Goal: Task Accomplishment & Management: Complete application form

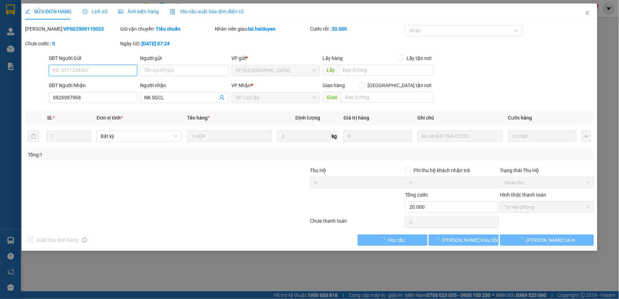
type input "0826997968"
type input "NK SGCL"
type input "20.000"
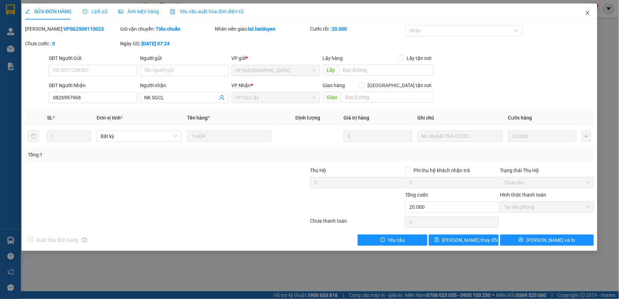
click at [587, 12] on icon "close" at bounding box center [588, 13] width 6 height 6
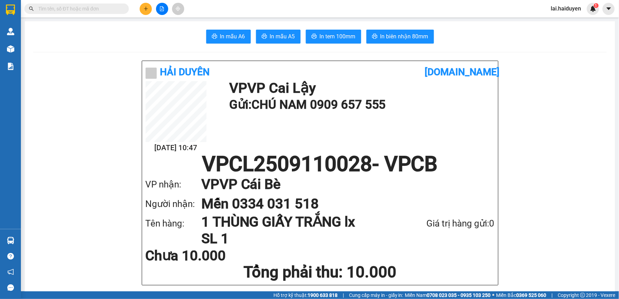
click at [106, 7] on input "text" at bounding box center [79, 9] width 82 height 8
click at [92, 39] on div "In mẫu A6 In mẫu A5 In tem 100mm In biên nhận 80mm" at bounding box center [320, 37] width 574 height 14
click at [87, 8] on input "text" at bounding box center [79, 9] width 82 height 8
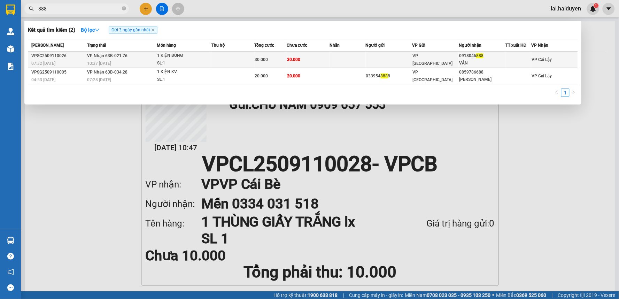
type input "888"
click at [410, 59] on td at bounding box center [389, 60] width 47 height 16
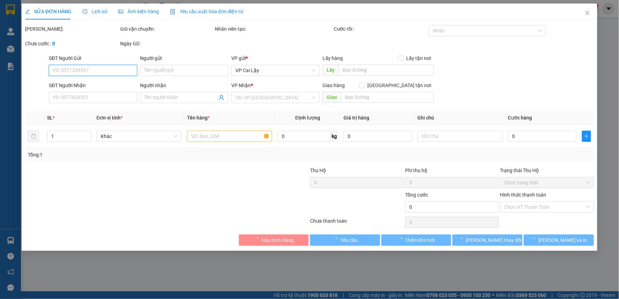
type input "0918046888"
type input "VÂN"
type input "30.000"
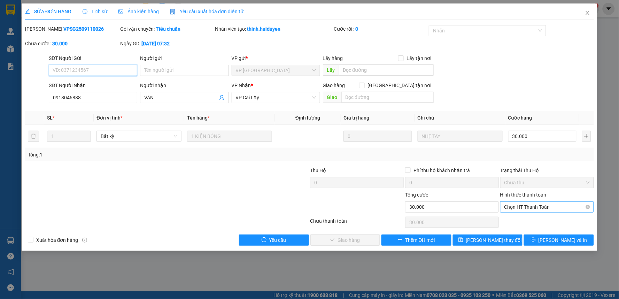
click at [546, 203] on span "Chọn HT Thanh Toán" at bounding box center [547, 207] width 85 height 10
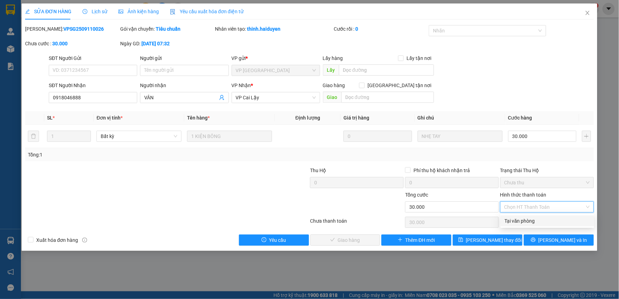
click at [541, 221] on div "Tại văn phòng" at bounding box center [547, 221] width 85 height 8
type input "0"
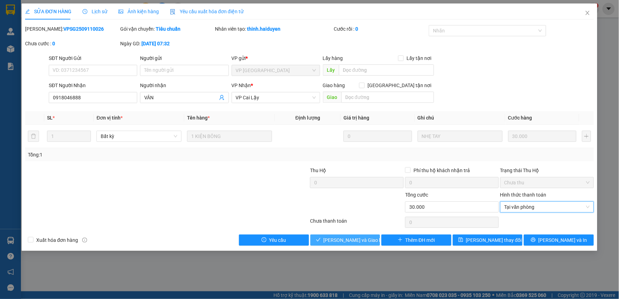
click at [370, 241] on button "[PERSON_NAME] và Giao hàng" at bounding box center [345, 239] width 70 height 11
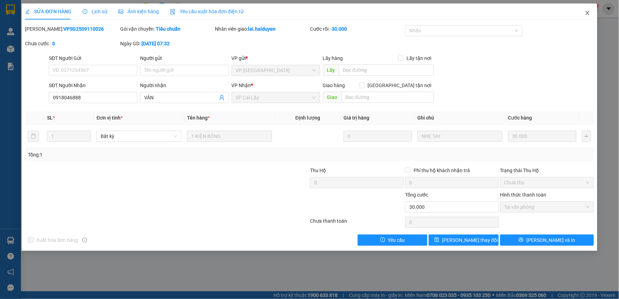
click at [588, 11] on icon "close" at bounding box center [588, 13] width 6 height 6
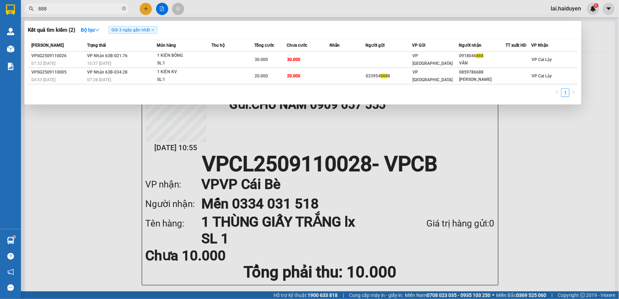
click at [97, 8] on input "888" at bounding box center [79, 9] width 82 height 8
type input "8"
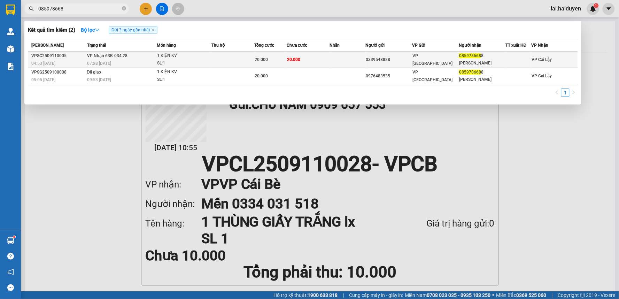
type input "085978668"
click at [405, 58] on div "0339548888" at bounding box center [389, 59] width 46 height 7
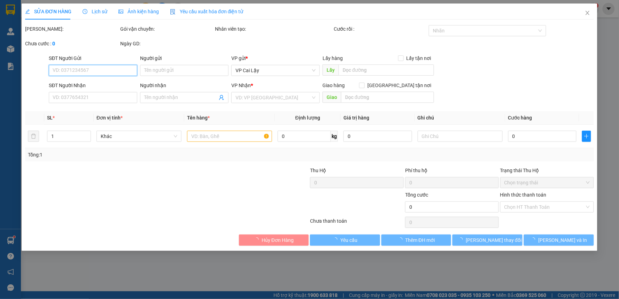
type input "0339548888"
type input "0859786688"
type input "[PERSON_NAME]"
type input "20.000"
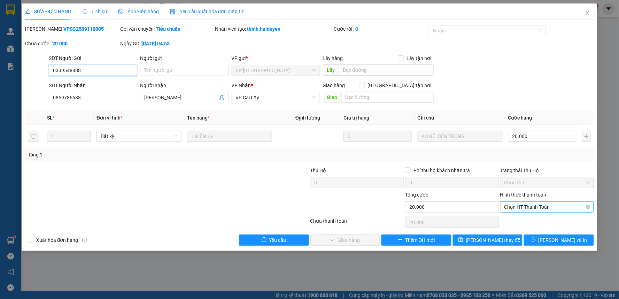
click at [577, 206] on span "Chọn HT Thanh Toán" at bounding box center [547, 207] width 85 height 10
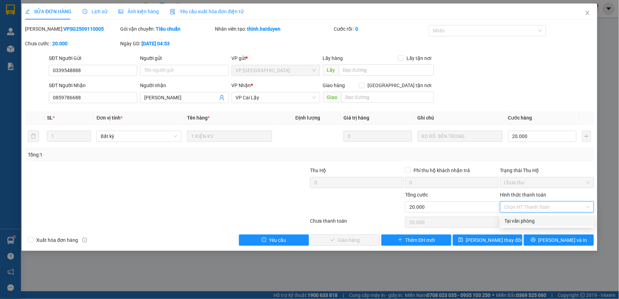
click at [557, 221] on div "Tại văn phòng" at bounding box center [547, 221] width 85 height 8
type input "0"
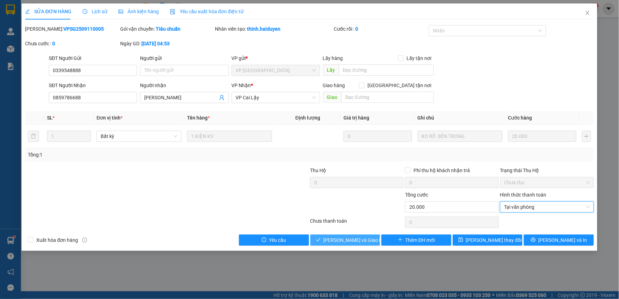
click at [354, 239] on span "[PERSON_NAME] và Giao hàng" at bounding box center [357, 240] width 67 height 8
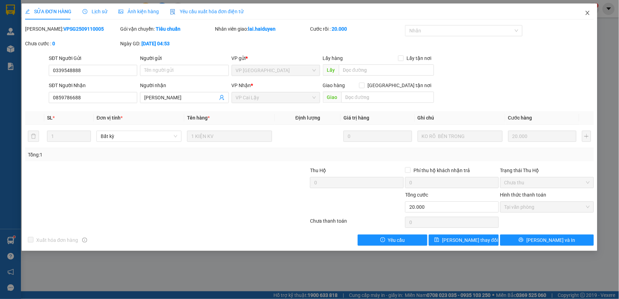
click at [589, 12] on icon "close" at bounding box center [588, 13] width 6 height 6
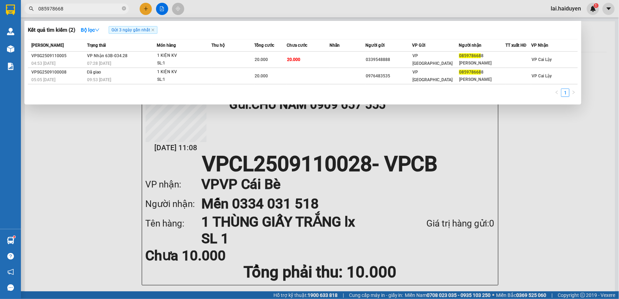
click at [99, 8] on input "085978668" at bounding box center [79, 9] width 82 height 8
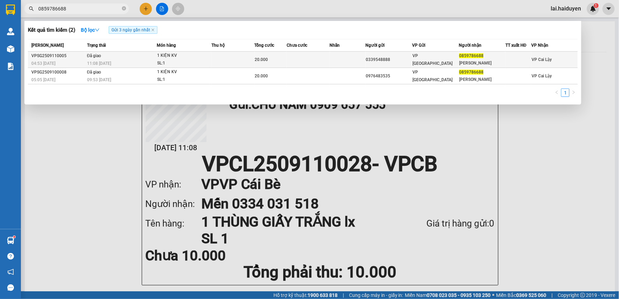
type input "0859786688"
click at [407, 58] on div "0339548888" at bounding box center [389, 59] width 46 height 7
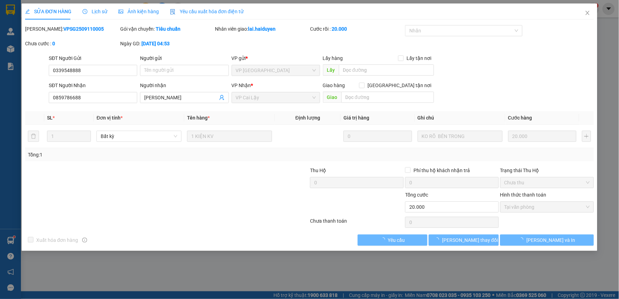
type input "0339548888"
type input "0859786688"
type input "[PERSON_NAME]"
type input "20.000"
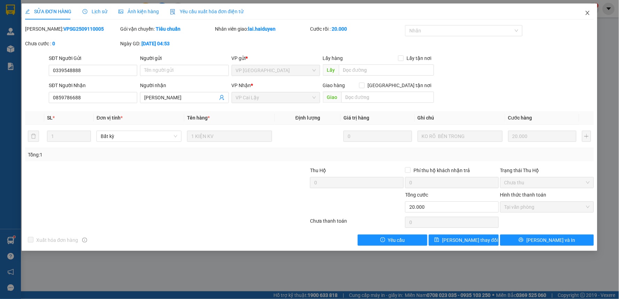
click at [588, 13] on icon "close" at bounding box center [588, 13] width 4 height 4
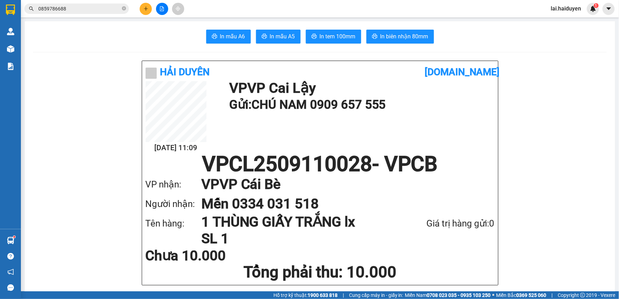
click at [110, 9] on input "0859786688" at bounding box center [79, 9] width 82 height 8
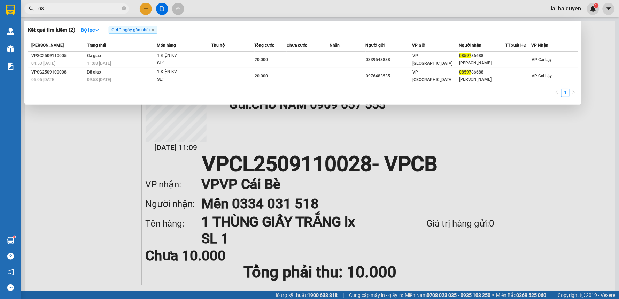
type input "0"
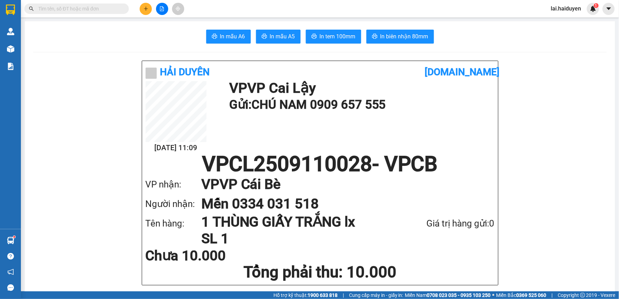
click at [76, 10] on input "text" at bounding box center [79, 9] width 82 height 8
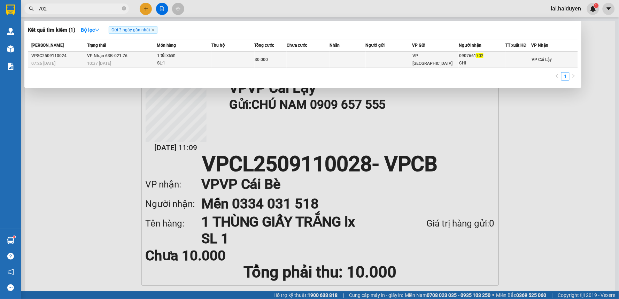
type input "702"
click at [386, 60] on td at bounding box center [389, 60] width 47 height 16
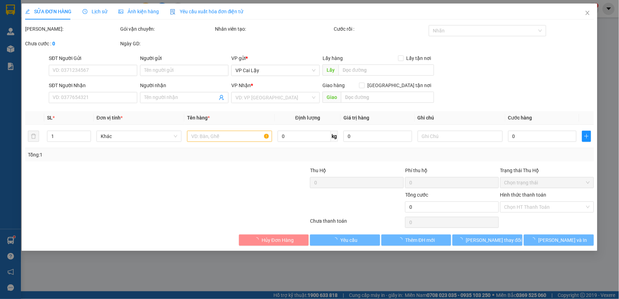
type input "0907661702"
type input "CHI"
type input "30.000"
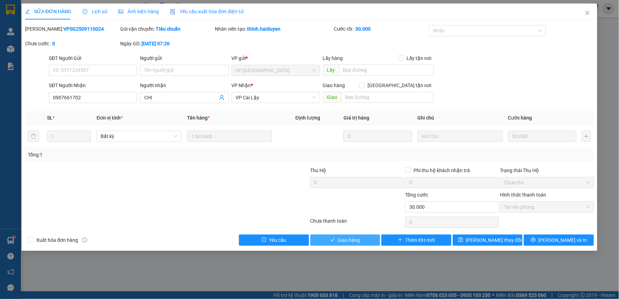
click at [363, 240] on button "Giao hàng" at bounding box center [345, 239] width 70 height 11
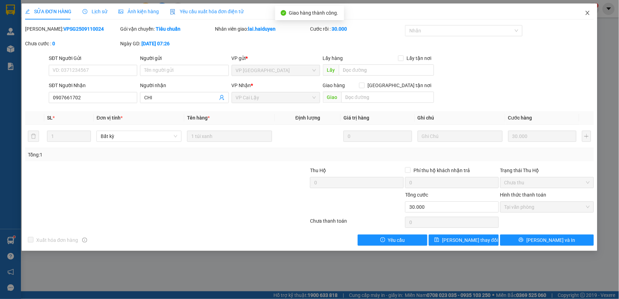
click at [587, 12] on icon "close" at bounding box center [588, 13] width 6 height 6
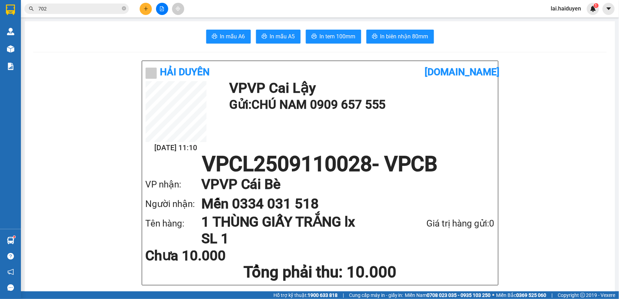
click at [108, 10] on input "702" at bounding box center [79, 9] width 82 height 8
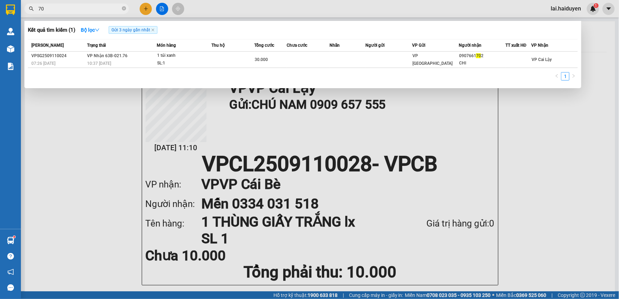
type input "7"
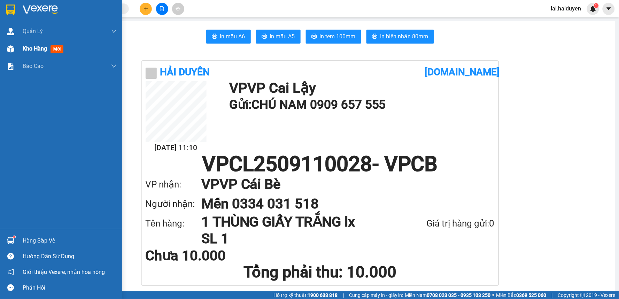
click at [14, 47] on img at bounding box center [10, 48] width 7 height 7
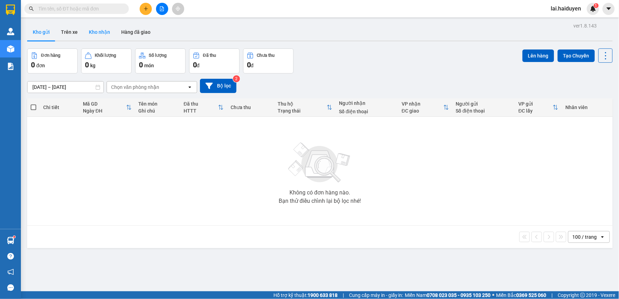
click at [99, 29] on button "Kho nhận" at bounding box center [99, 32] width 32 height 17
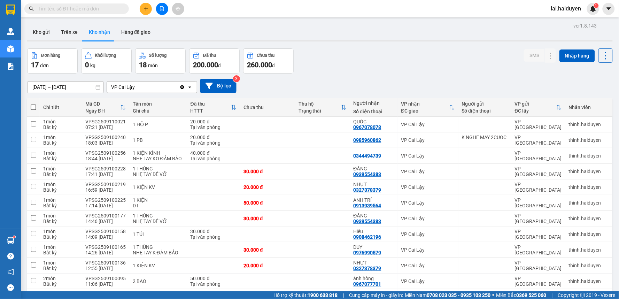
click at [96, 9] on input "text" at bounding box center [79, 9] width 82 height 8
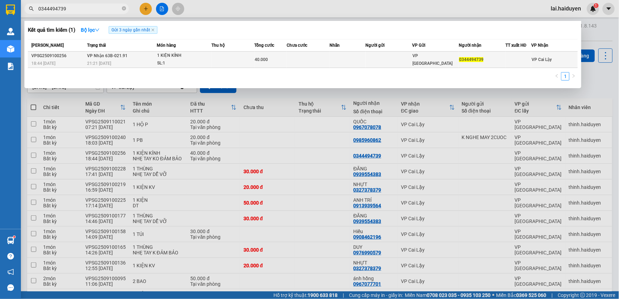
type input "0344494739"
click at [337, 58] on td at bounding box center [348, 60] width 36 height 16
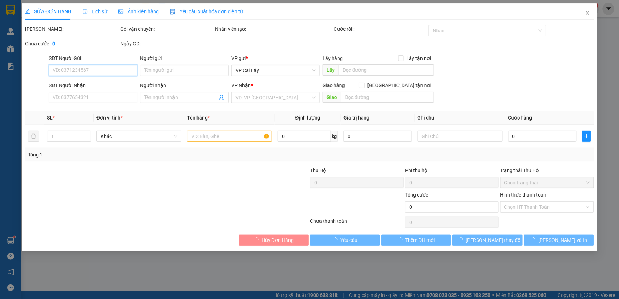
type input "0344494739"
type input "40.000"
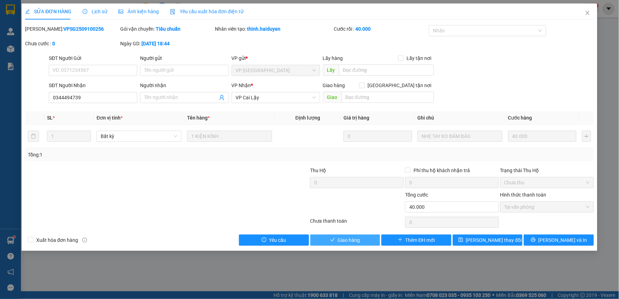
click at [354, 239] on span "Giao hàng" at bounding box center [349, 240] width 22 height 8
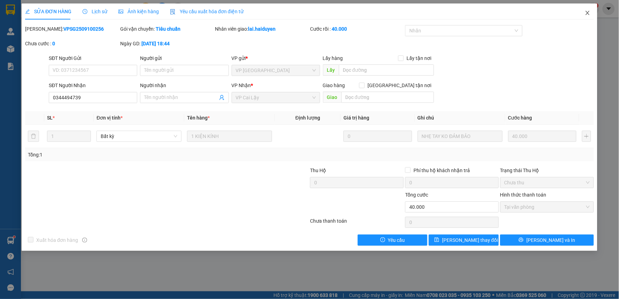
click at [589, 12] on icon "close" at bounding box center [588, 13] width 4 height 4
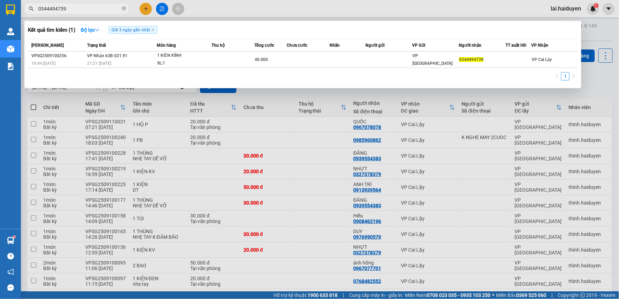
click at [115, 8] on input "0344494739" at bounding box center [79, 9] width 82 height 8
type input "0"
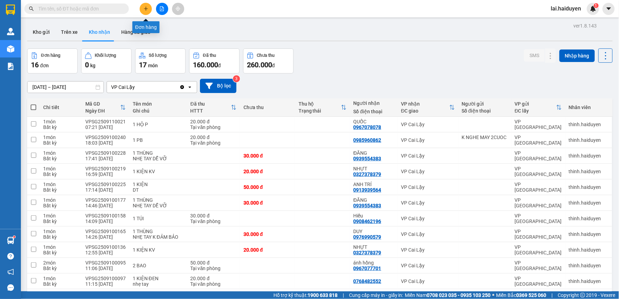
click at [145, 7] on icon "plus" at bounding box center [146, 8] width 5 height 5
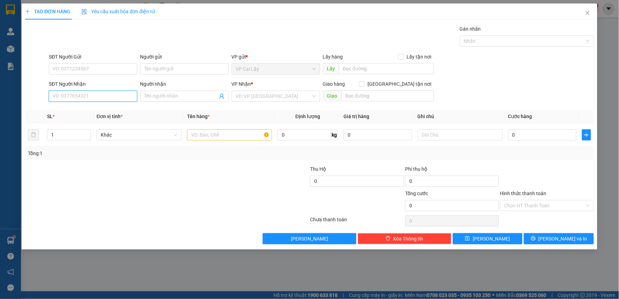
click at [129, 98] on input "SĐT Người Nhận" at bounding box center [93, 96] width 88 height 11
click at [126, 112] on div "0389111189 - TRang" at bounding box center [93, 110] width 80 height 8
type input "0389111189"
type input "TRang"
type input "20.000"
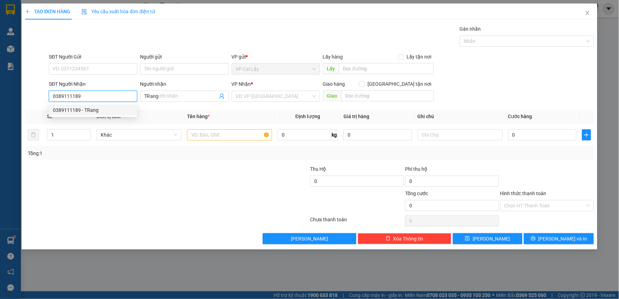
type input "20.000"
type input "0389111189"
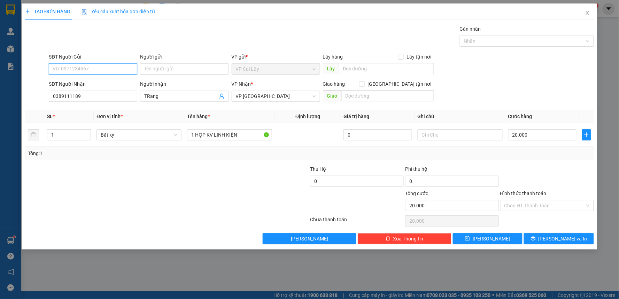
click at [119, 70] on input "SĐT Người Gửi" at bounding box center [93, 68] width 88 height 11
click at [109, 85] on div "0374794316 - PHÁO THỦ" at bounding box center [93, 83] width 80 height 8
type input "0374794316"
type input "PHÁO THỦ"
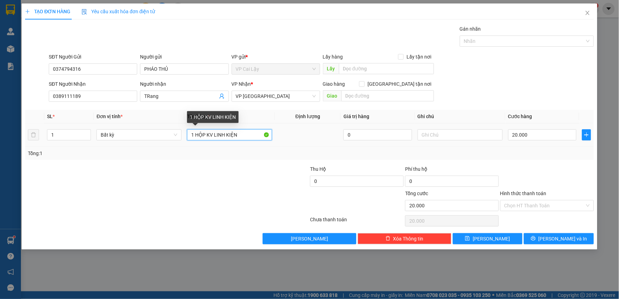
click at [212, 134] on input "1 HỘP KV LINH KIỆN" at bounding box center [229, 134] width 85 height 11
type input "1 HỘP KT LINH KIỆN"
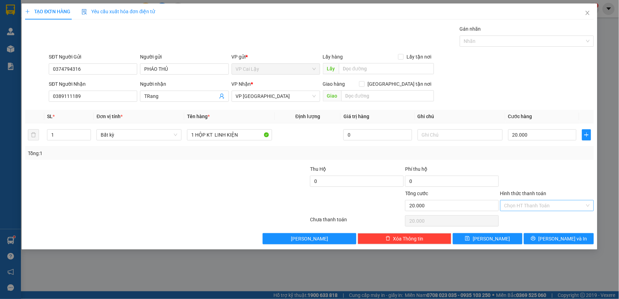
click at [569, 206] on input "Hình thức thanh toán" at bounding box center [545, 205] width 80 height 10
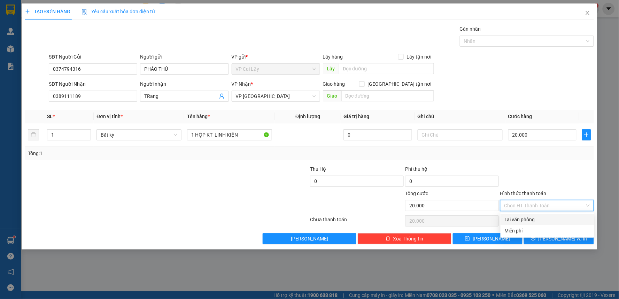
click at [552, 218] on div "Tại văn phòng" at bounding box center [547, 220] width 85 height 8
type input "0"
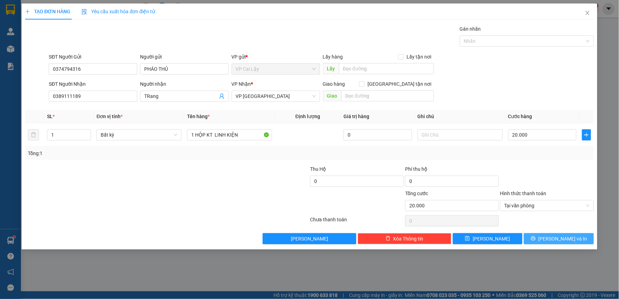
click at [562, 238] on span "[PERSON_NAME] và In" at bounding box center [563, 239] width 49 height 8
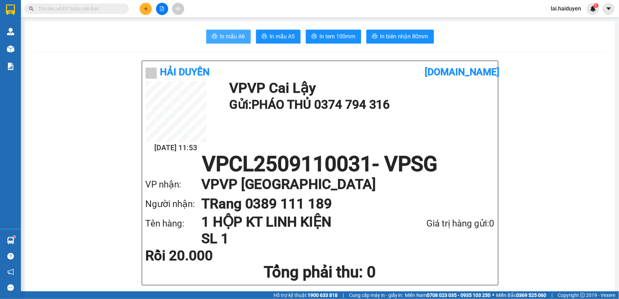
click at [237, 36] on span "In mẫu A6" at bounding box center [232, 36] width 25 height 9
click at [344, 36] on span "In tem 100mm" at bounding box center [338, 36] width 36 height 9
click at [340, 35] on span "In tem 100mm" at bounding box center [338, 36] width 36 height 9
click at [91, 8] on input "text" at bounding box center [79, 9] width 82 height 8
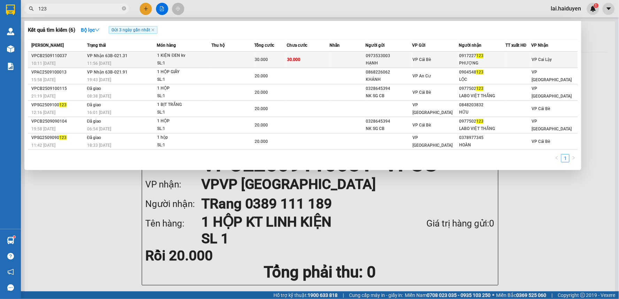
type input "123"
click at [393, 58] on div "0973533003" at bounding box center [389, 55] width 46 height 7
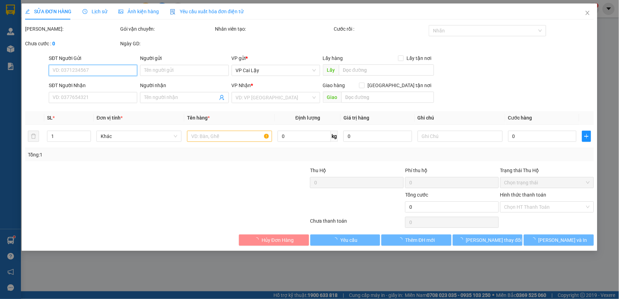
type input "0973533003"
type input "HẠNH"
type input "0917227123"
type input "PHƯỢNG"
type input "30.000"
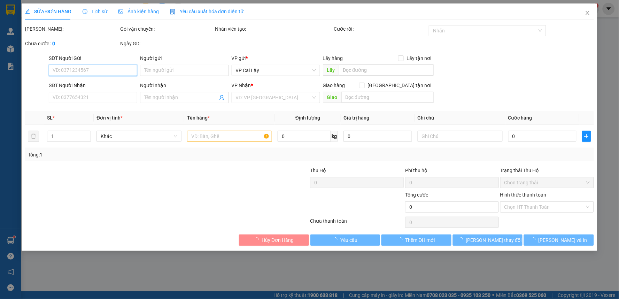
type input "30.000"
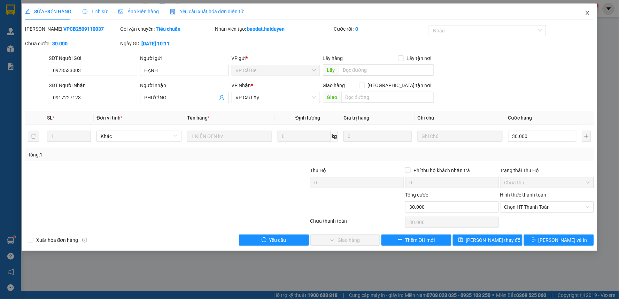
click at [586, 13] on icon "close" at bounding box center [588, 13] width 6 height 6
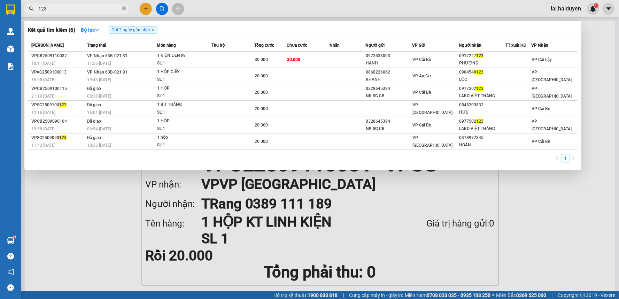
click at [106, 8] on input "123" at bounding box center [79, 9] width 82 height 8
click at [596, 58] on div at bounding box center [309, 149] width 619 height 299
click at [100, 9] on input "123" at bounding box center [79, 9] width 82 height 8
type input "1"
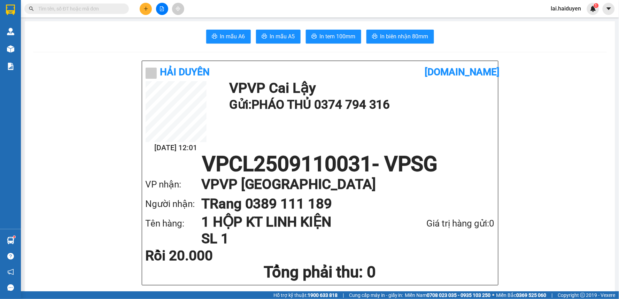
click at [117, 7] on input "text" at bounding box center [79, 9] width 82 height 8
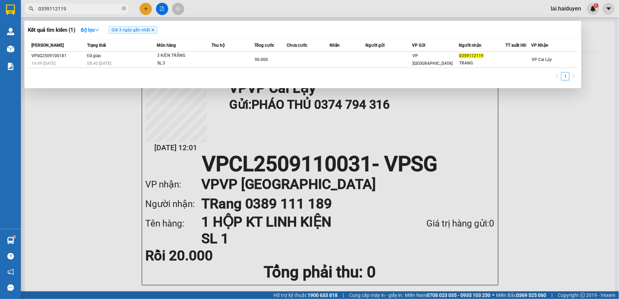
type input "0359112119"
click at [154, 29] on icon "close" at bounding box center [152, 29] width 3 height 3
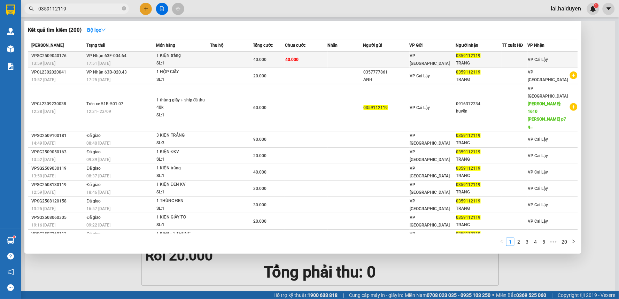
click at [398, 58] on td at bounding box center [386, 60] width 46 height 16
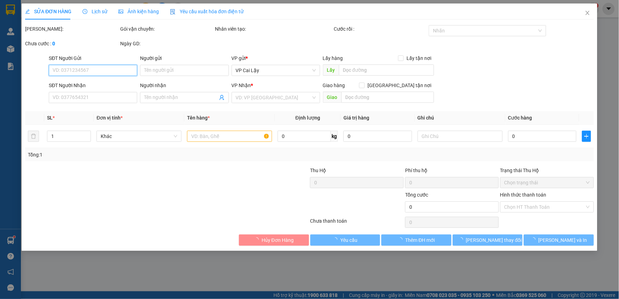
type input "0359112119"
type input "TRANG"
type input "40.000"
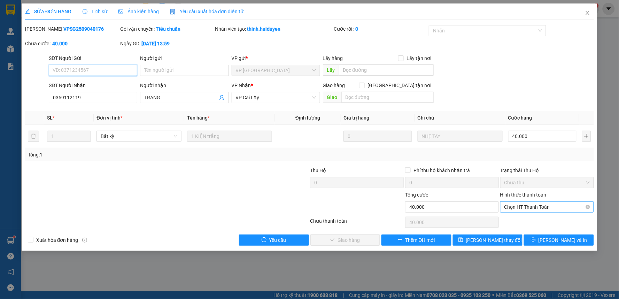
click at [566, 207] on span "Chọn HT Thanh Toán" at bounding box center [547, 207] width 85 height 10
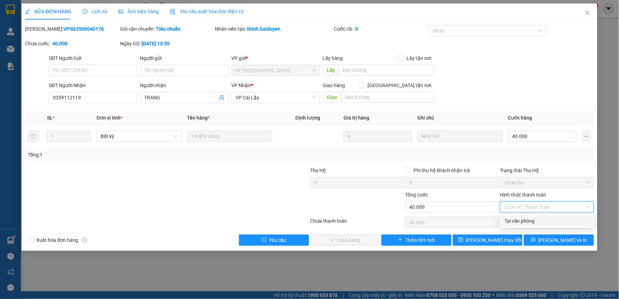
click at [548, 221] on div "Tại văn phòng" at bounding box center [547, 221] width 85 height 8
type input "0"
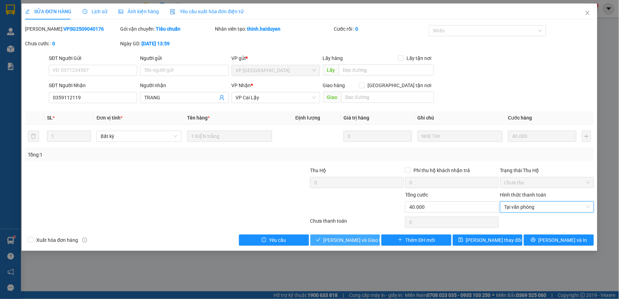
click at [357, 239] on span "[PERSON_NAME] và Giao hàng" at bounding box center [357, 240] width 67 height 8
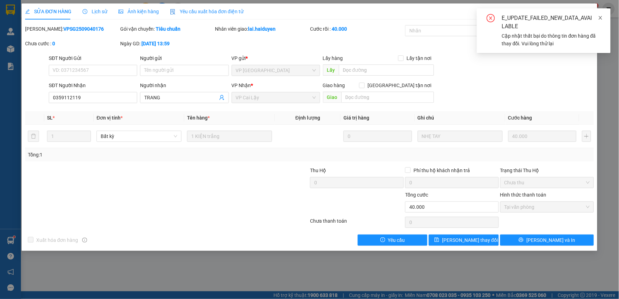
click at [602, 18] on icon "close" at bounding box center [600, 17] width 5 height 5
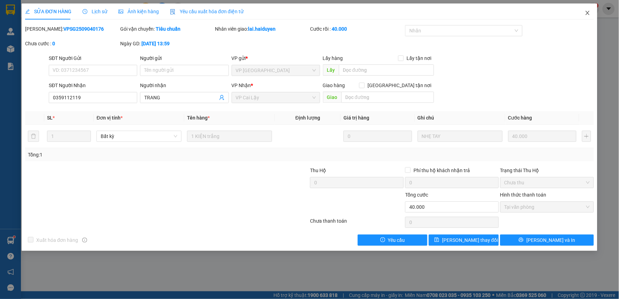
click at [586, 13] on icon "close" at bounding box center [588, 13] width 6 height 6
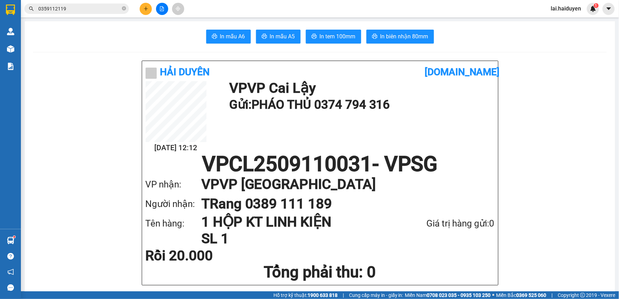
click at [85, 9] on input "0359112119" at bounding box center [79, 9] width 82 height 8
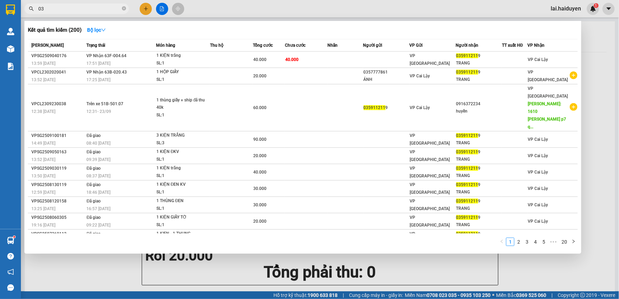
type input "0"
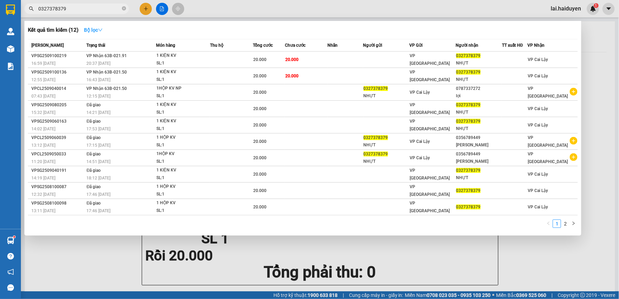
type input "0327378379"
click at [92, 28] on strong "Bộ lọc" at bounding box center [93, 30] width 19 height 6
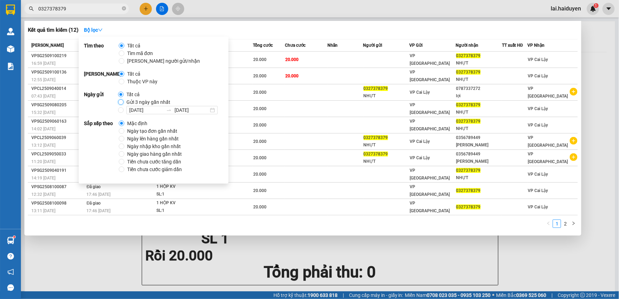
click at [120, 100] on input "Gửi 3 ngày gần nhất" at bounding box center [121, 102] width 6 height 6
radio input "true"
radio input "false"
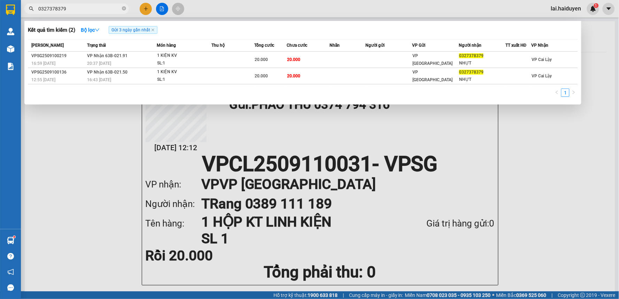
click at [81, 12] on input "0327378379" at bounding box center [79, 9] width 82 height 8
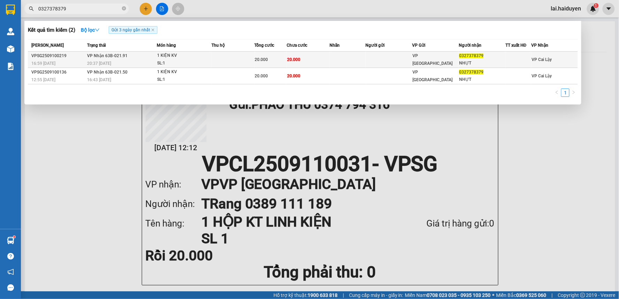
click at [244, 61] on td at bounding box center [232, 60] width 43 height 16
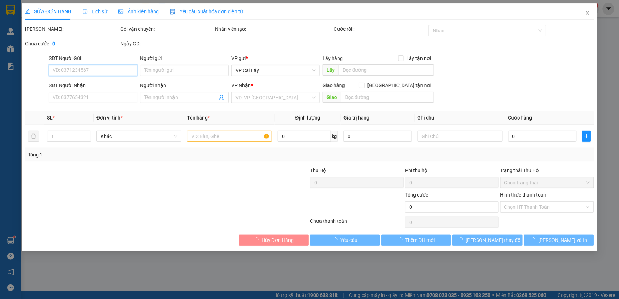
type input "0327378379"
type input "NHỰT"
type input "20.000"
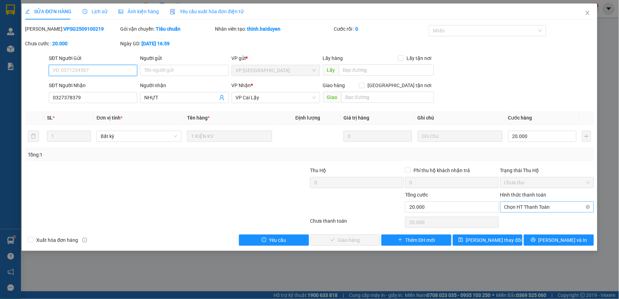
click at [538, 210] on span "Chọn HT Thanh Toán" at bounding box center [547, 207] width 85 height 10
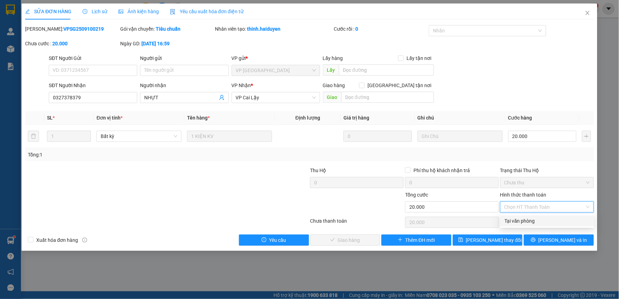
drag, startPoint x: 537, startPoint y: 218, endPoint x: 436, endPoint y: 221, distance: 101.1
click at [530, 221] on div "Tại văn phòng" at bounding box center [547, 221] width 85 height 8
type input "0"
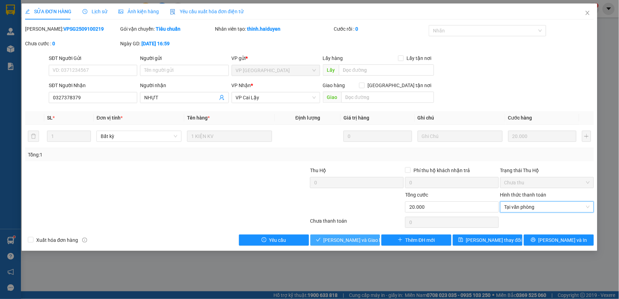
click at [325, 237] on button "[PERSON_NAME] và Giao hàng" at bounding box center [345, 239] width 70 height 11
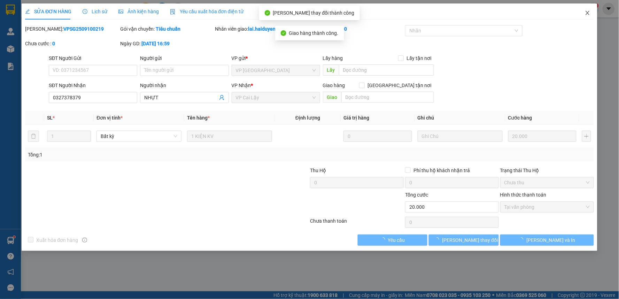
click at [586, 10] on icon "close" at bounding box center [588, 13] width 6 height 6
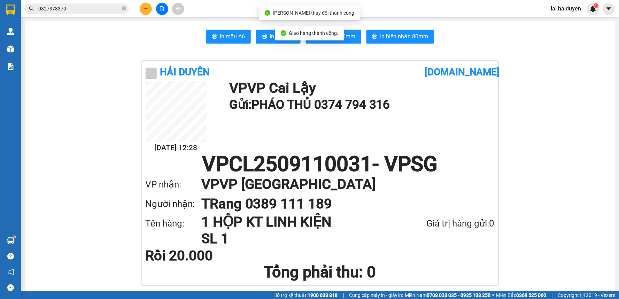
click at [82, 10] on input "0327378379" at bounding box center [79, 9] width 82 height 8
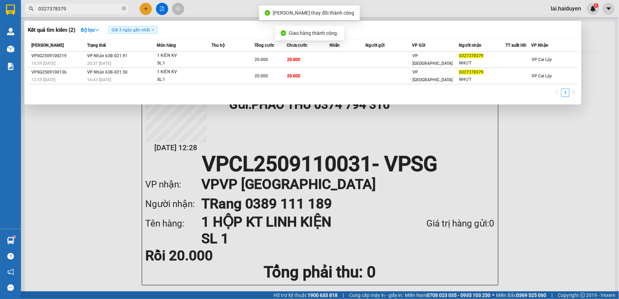
click at [81, 10] on input "0327378379" at bounding box center [79, 9] width 82 height 8
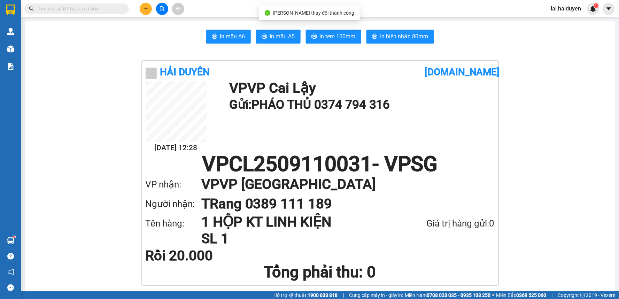
paste input "0327378379"
type input "0327378379"
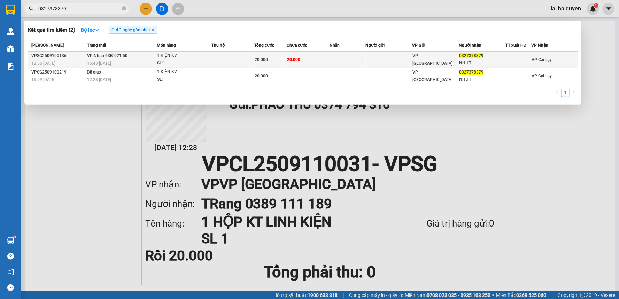
click at [177, 58] on div "1 KIỆN KV" at bounding box center [183, 56] width 52 height 8
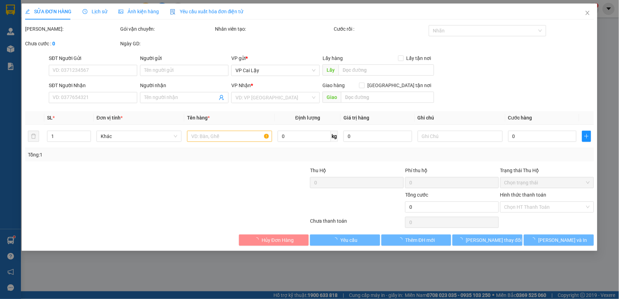
type input "0327378379"
type input "NHỰT"
type input "20.000"
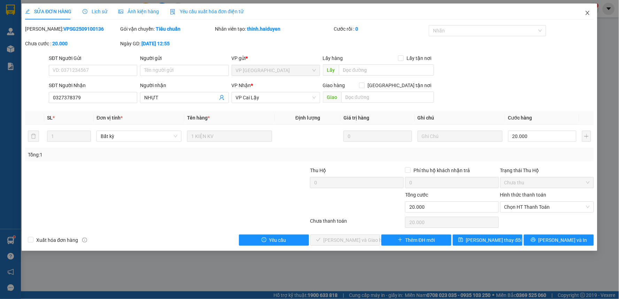
click at [590, 13] on icon "close" at bounding box center [588, 13] width 6 height 6
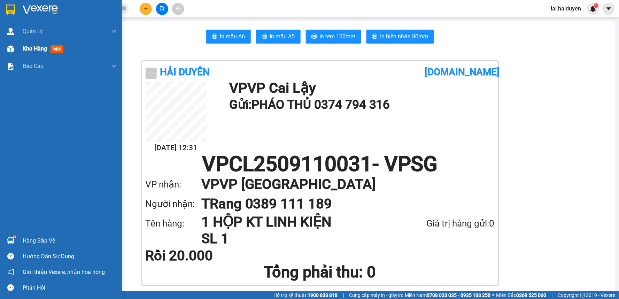
click at [22, 48] on div "Kho hàng mới" at bounding box center [61, 48] width 122 height 17
